Goal: Find specific page/section: Find specific page/section

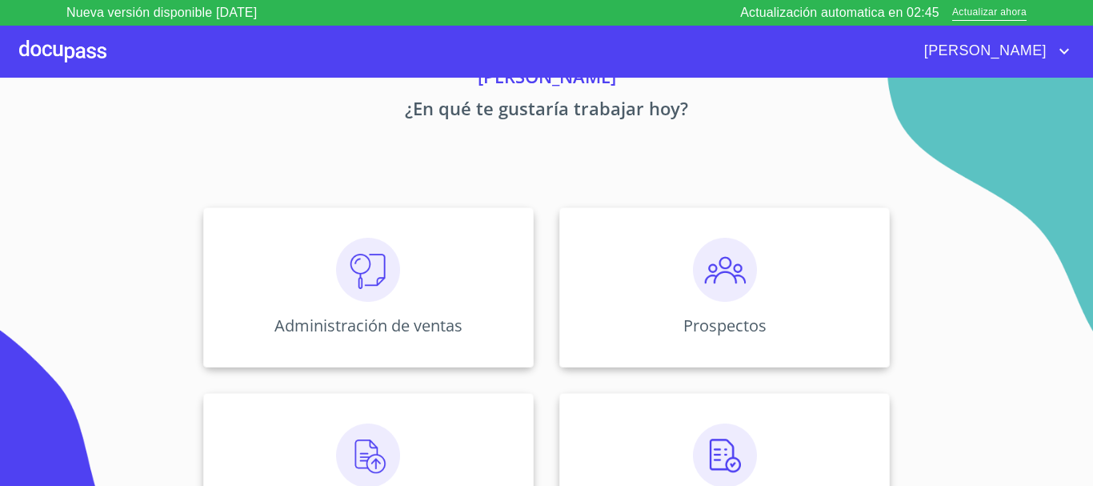
scroll to position [318, 0]
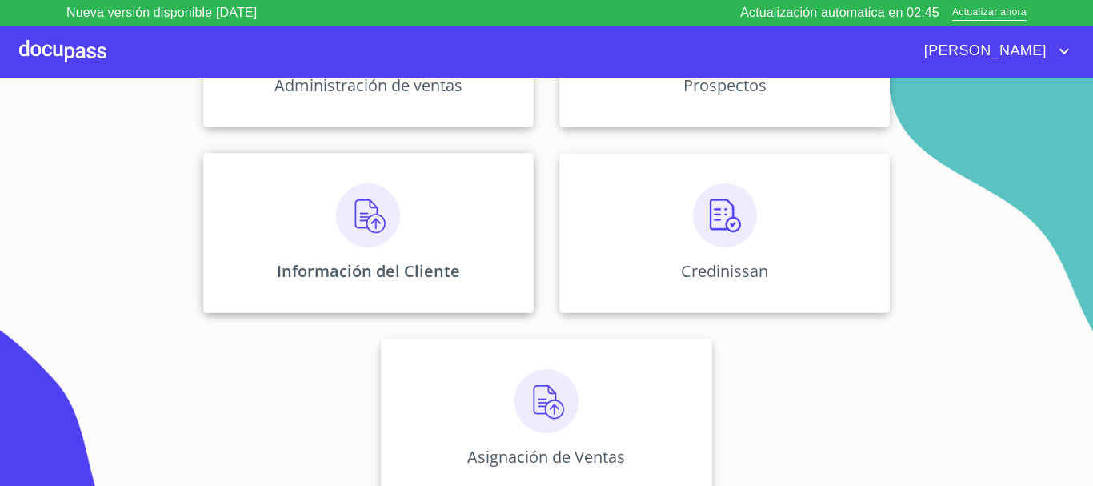
click at [377, 264] on p "Información del Cliente" at bounding box center [368, 271] width 183 height 22
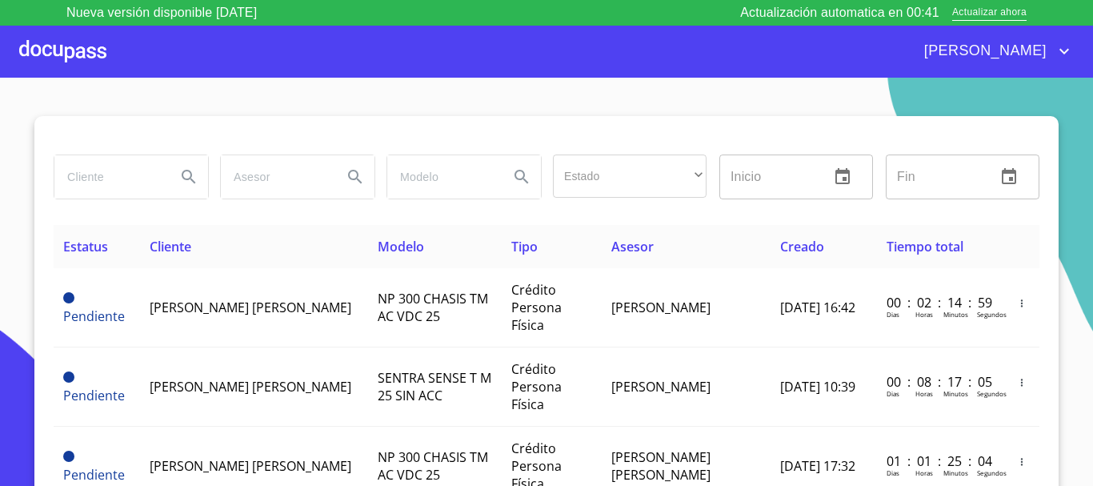
click at [123, 186] on input "search" at bounding box center [108, 176] width 109 height 43
type input "EDUARDO GARCIA JASSO"
